Goal: Information Seeking & Learning: Learn about a topic

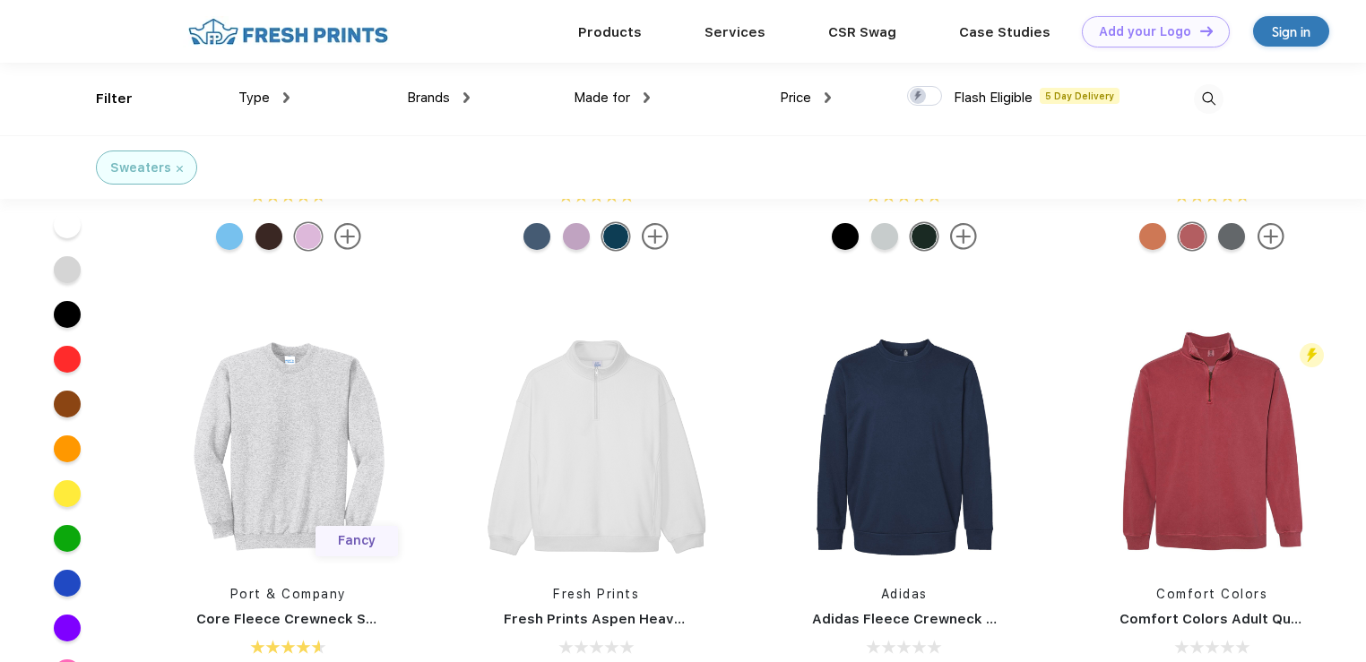
scroll to position [287, 0]
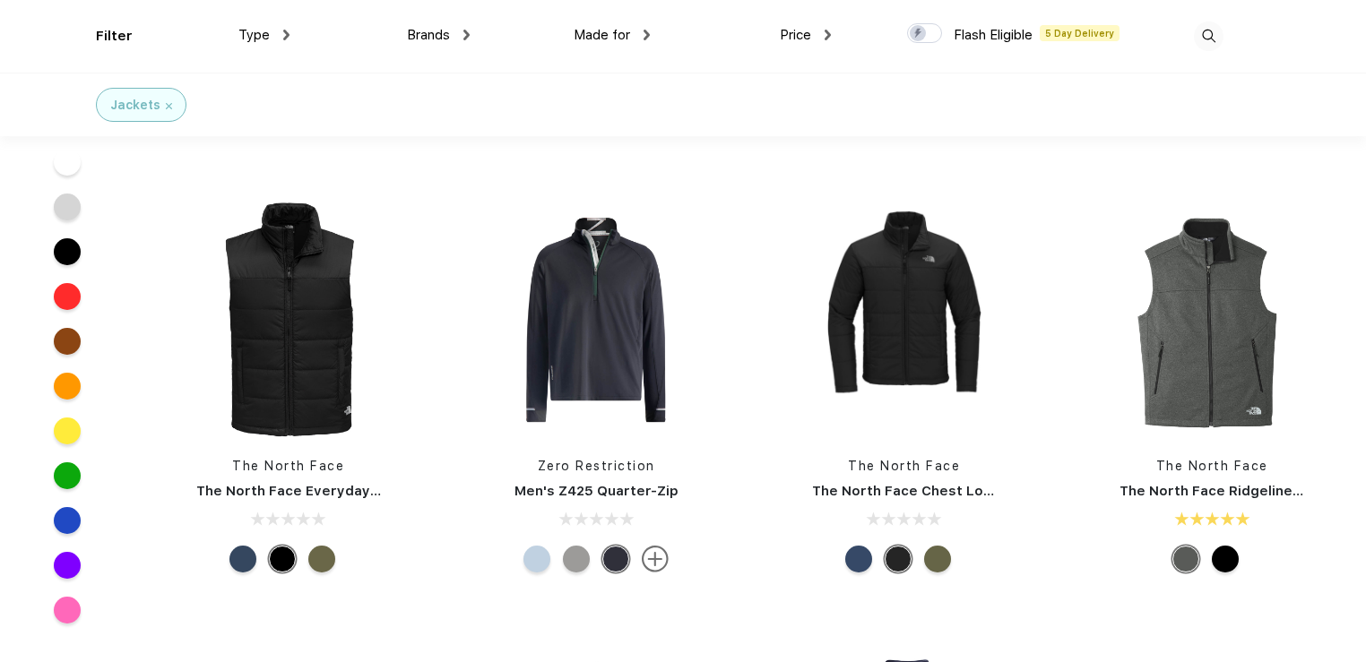
scroll to position [1291, 0]
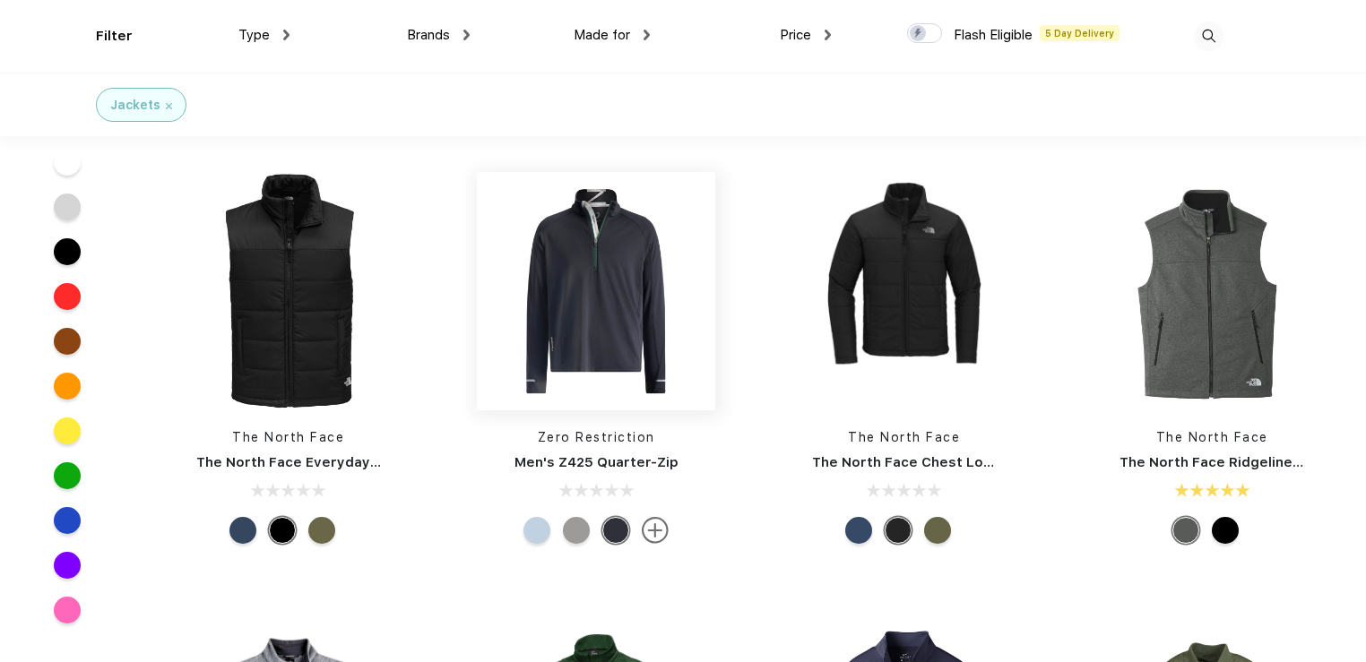
click at [628, 276] on img at bounding box center [596, 291] width 238 height 238
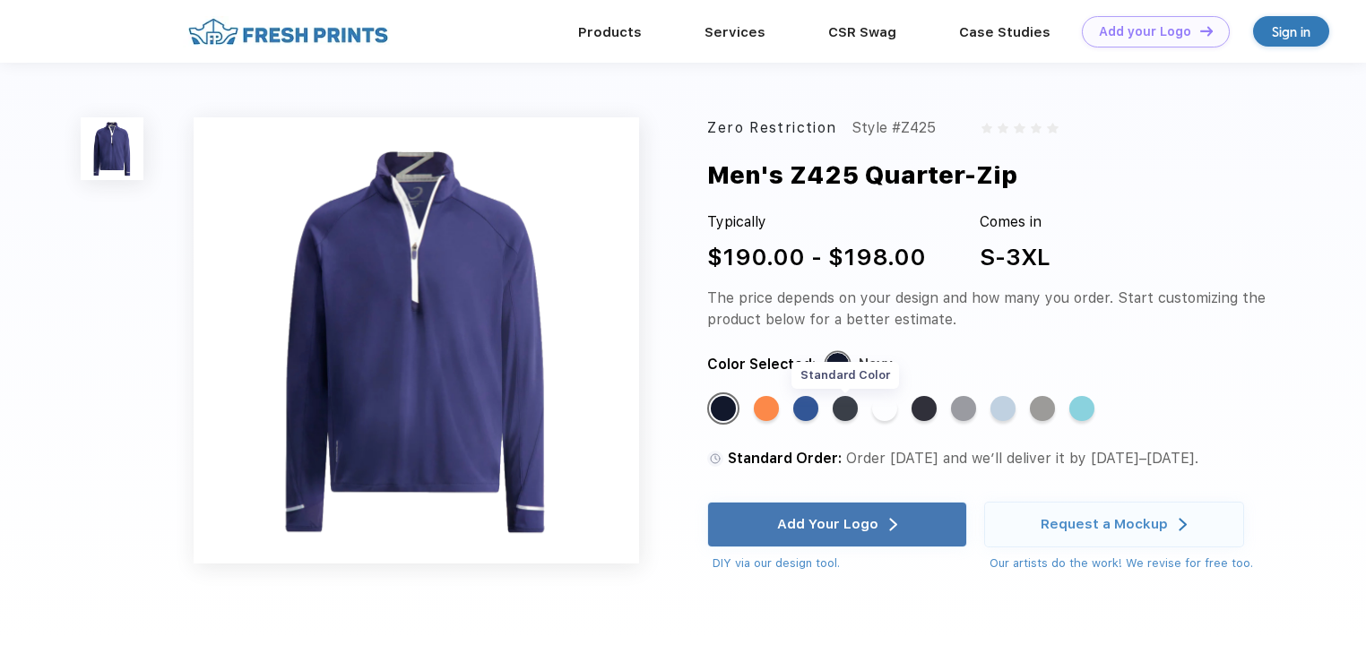
click at [843, 408] on div "Standard Color" at bounding box center [845, 408] width 25 height 25
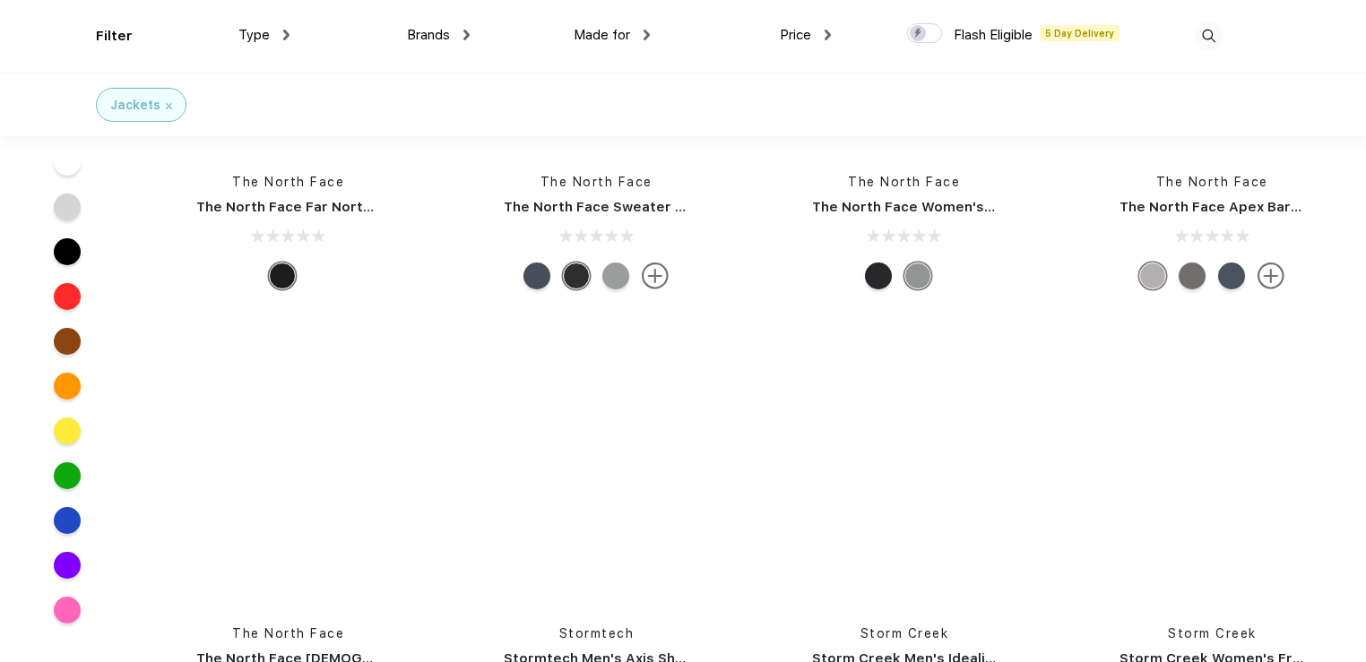
scroll to position [8534, 0]
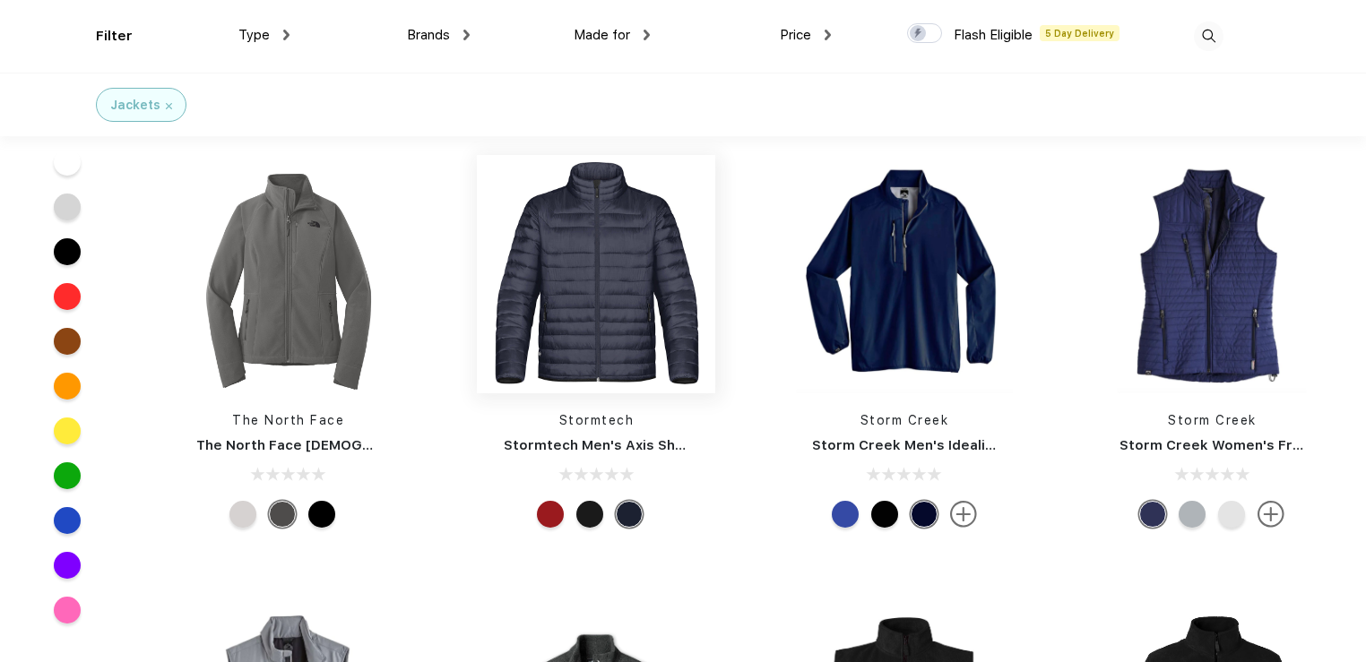
click at [614, 297] on img at bounding box center [596, 274] width 238 height 238
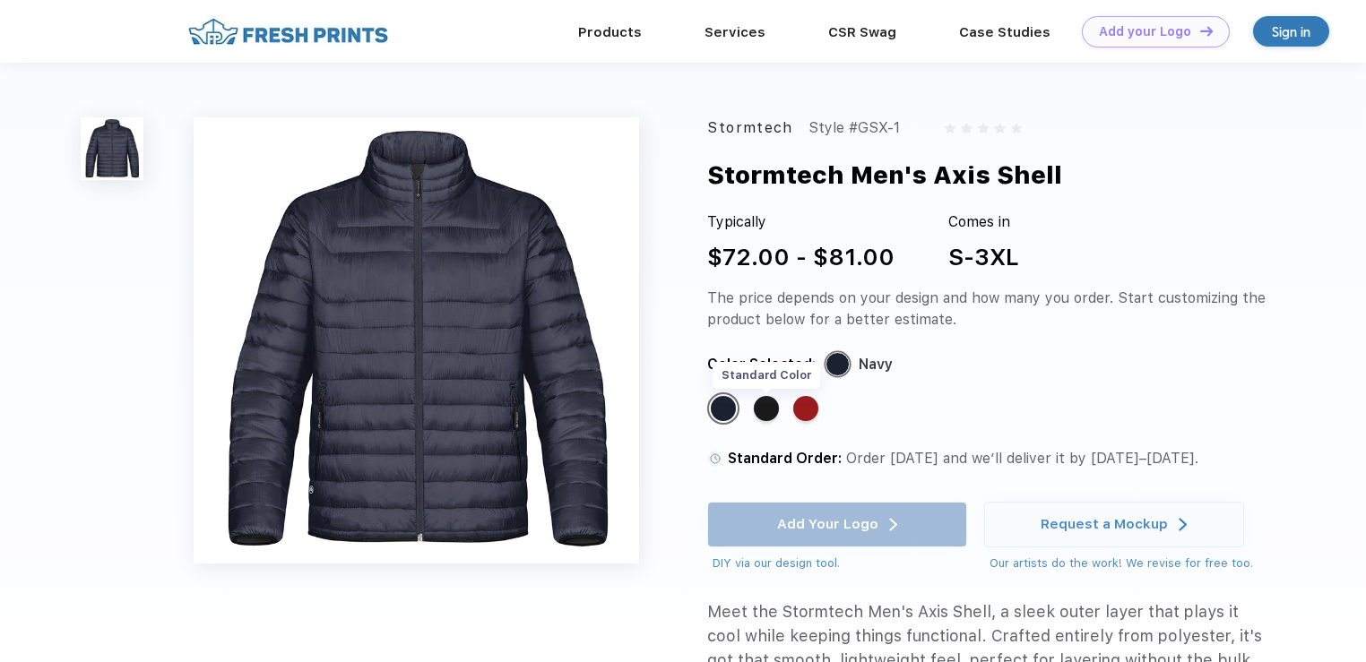
click at [761, 409] on div "Standard Color" at bounding box center [766, 408] width 25 height 25
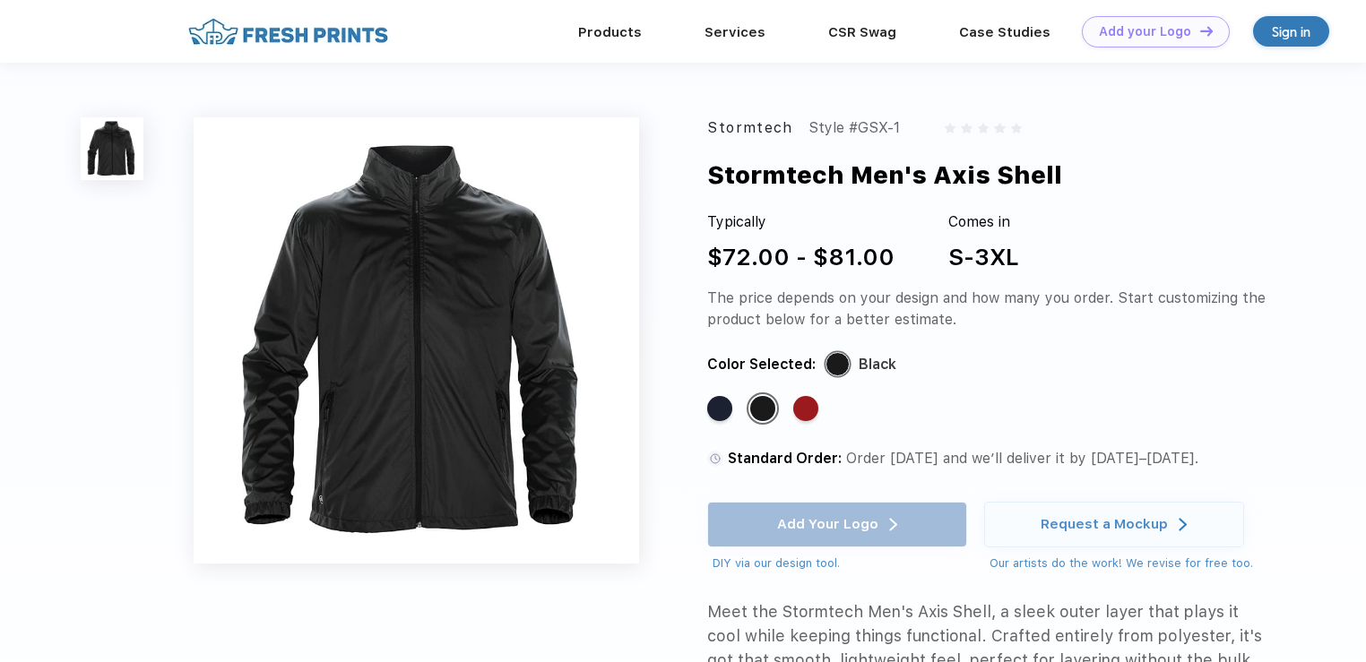
click at [786, 409] on div "Standard Color Standard Color Standard Color" at bounding box center [972, 416] width 530 height 47
click at [806, 409] on div "Standard Color" at bounding box center [805, 408] width 25 height 25
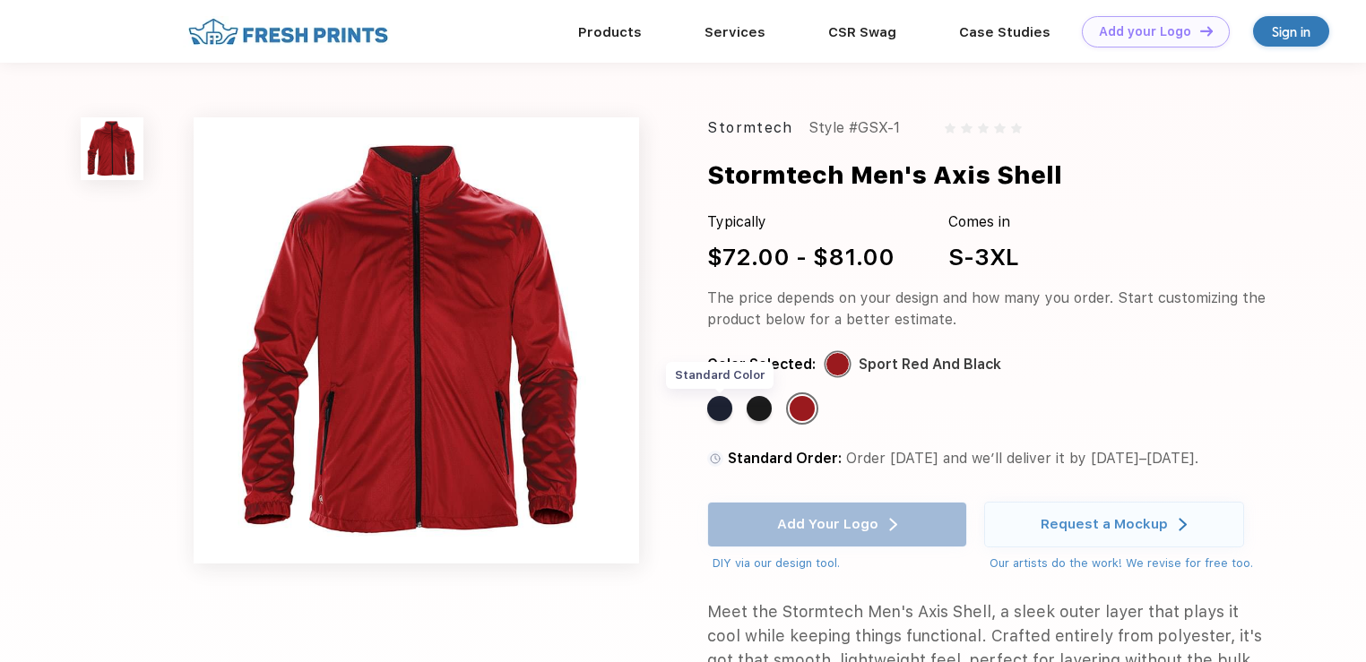
click at [724, 409] on div "Standard Color" at bounding box center [719, 408] width 25 height 25
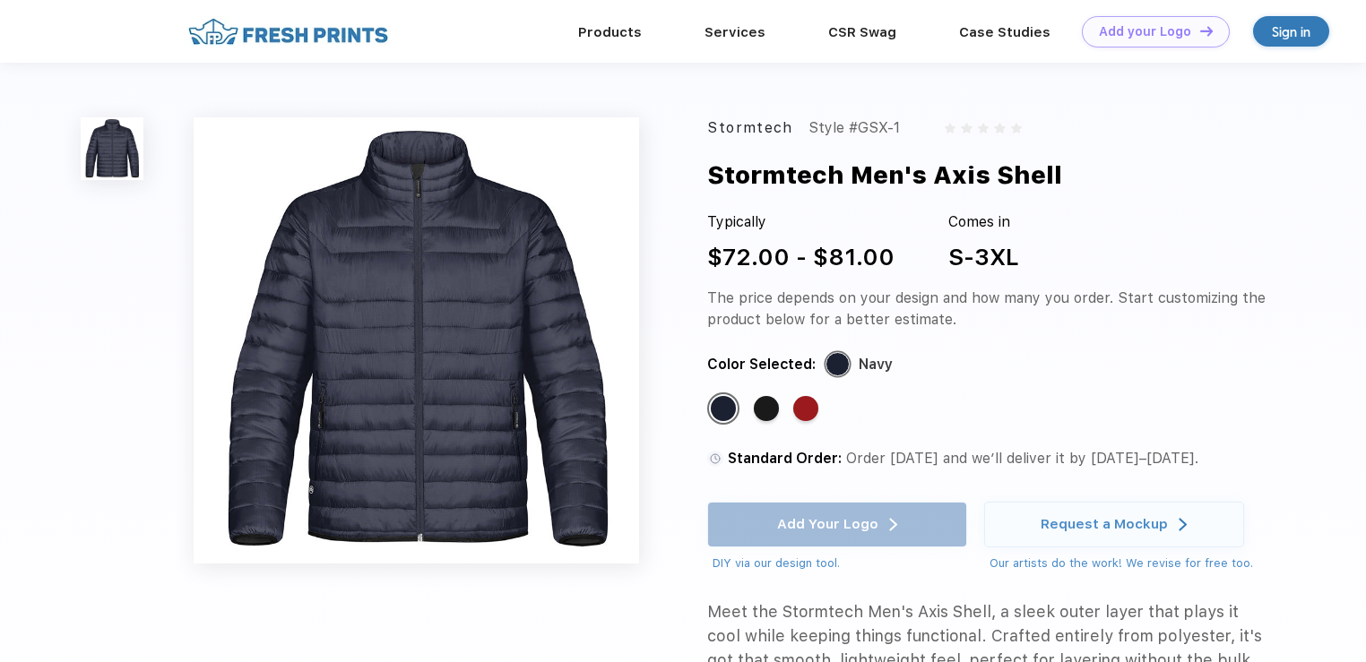
click at [117, 151] on img at bounding box center [112, 148] width 63 height 63
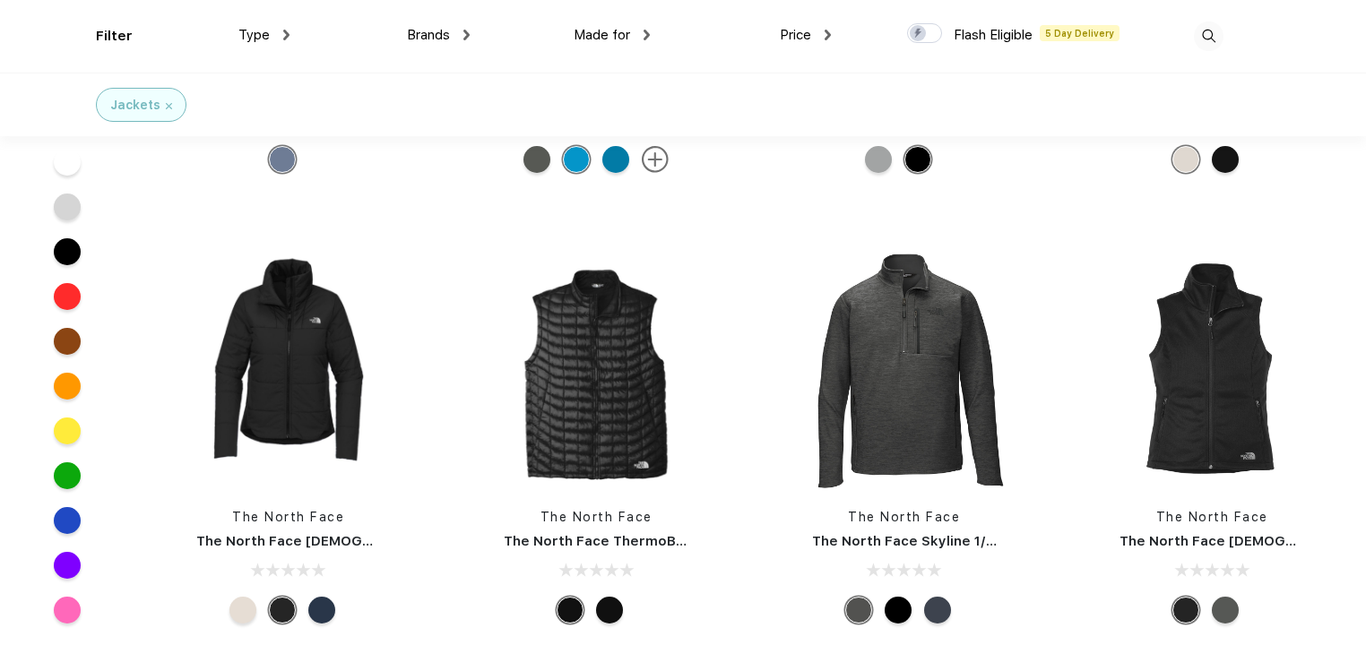
scroll to position [7100, 0]
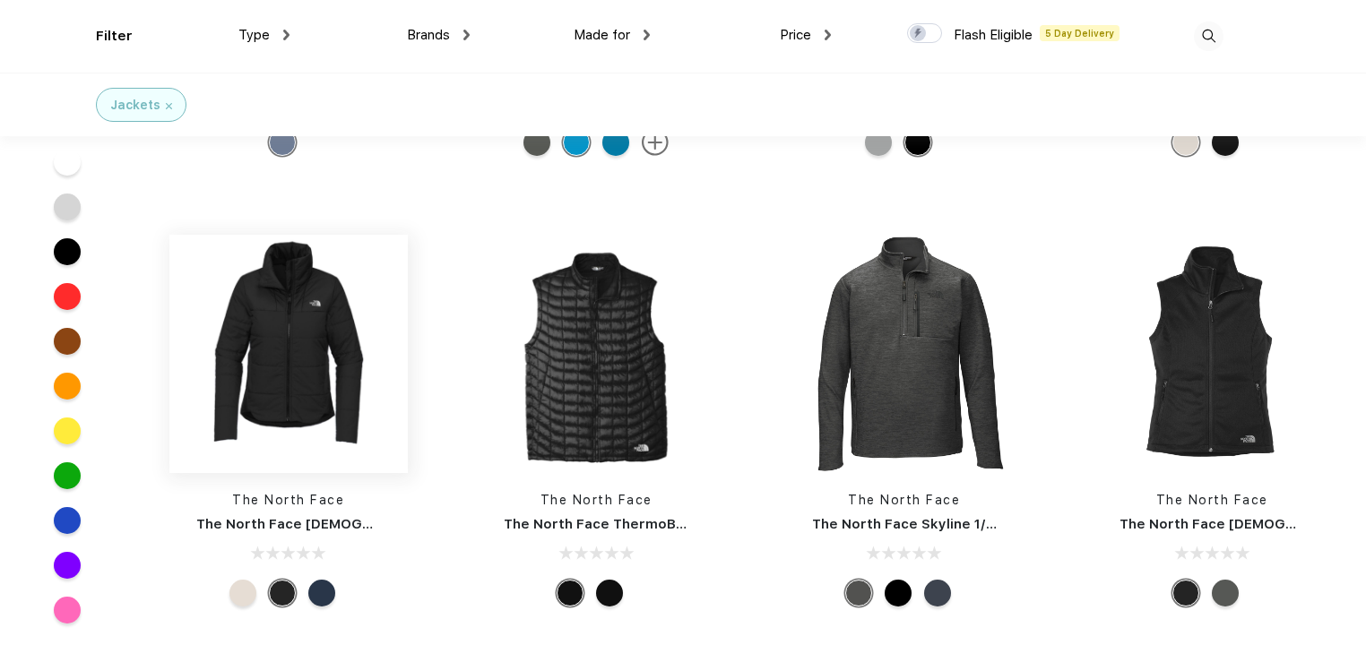
click at [221, 349] on img at bounding box center [288, 354] width 238 height 238
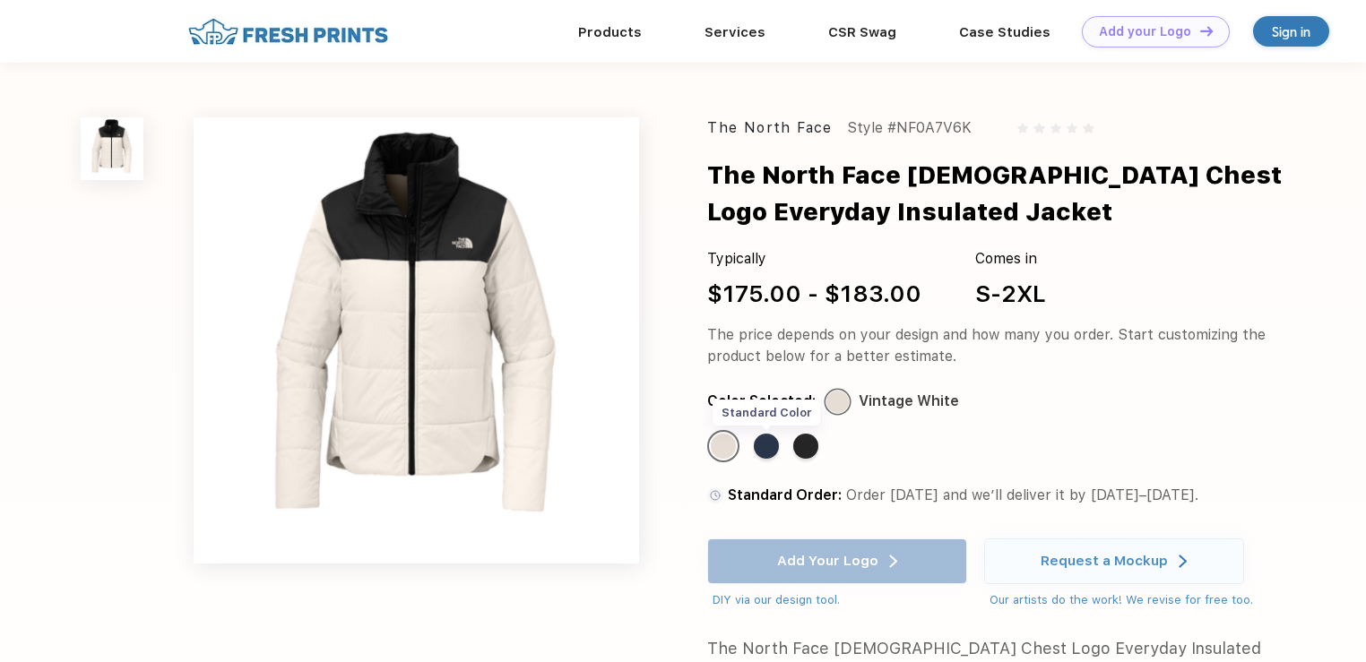
click at [762, 451] on div "Standard Color" at bounding box center [766, 446] width 25 height 25
